Goal: Task Accomplishment & Management: Complete application form

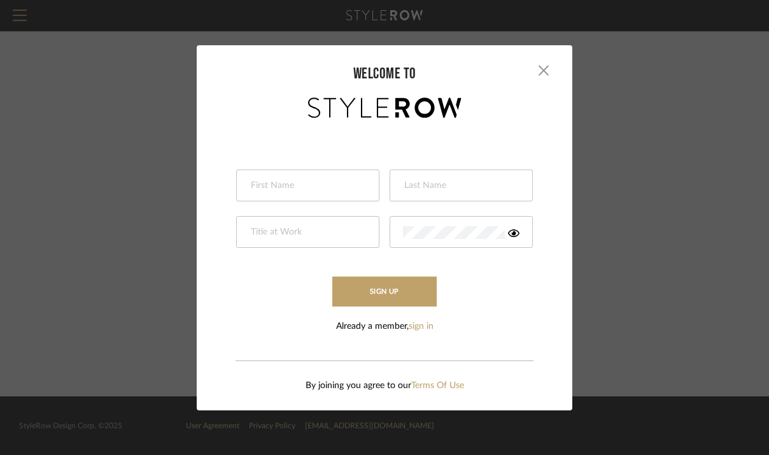
click at [292, 178] on div at bounding box center [307, 185] width 143 height 32
type input "[PERSON_NAME]"
click at [280, 216] on div at bounding box center [307, 232] width 143 height 32
type input "Design Assitant"
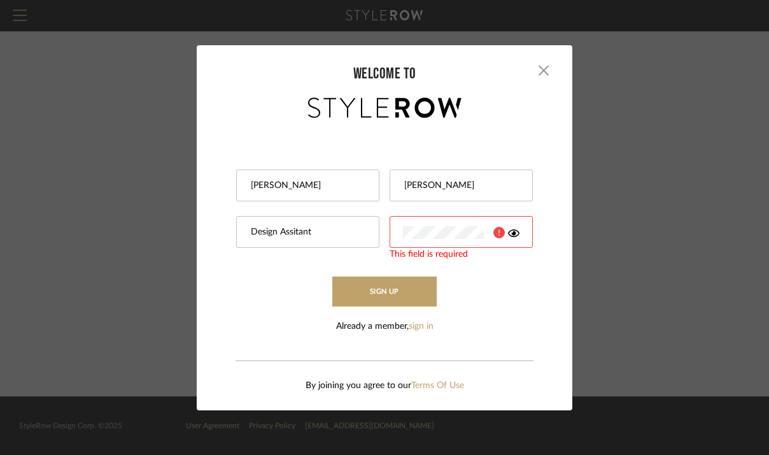
click at [424, 246] on div at bounding box center [461, 232] width 143 height 32
click at [511, 234] on icon at bounding box center [513, 233] width 11 height 8
click at [382, 297] on button "Sign Up" at bounding box center [384, 291] width 104 height 30
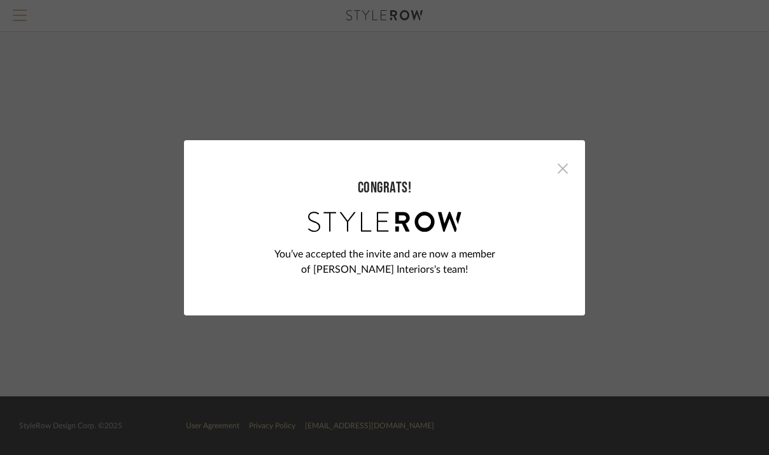
click at [553, 180] on span "button" at bounding box center [562, 168] width 25 height 25
